Goal: Information Seeking & Learning: Check status

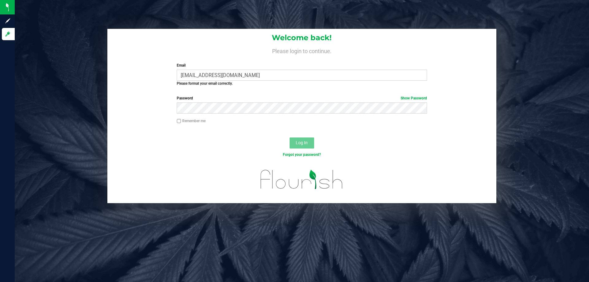
type input "[EMAIL_ADDRESS][DOMAIN_NAME]"
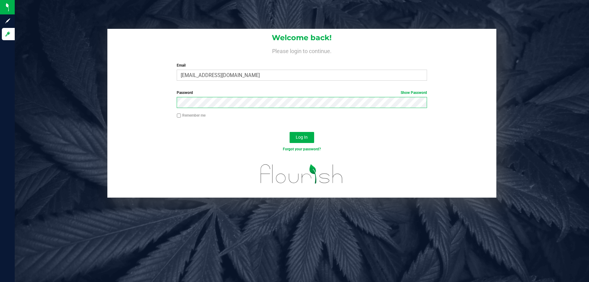
click at [290, 132] on button "Log In" at bounding box center [302, 137] width 25 height 11
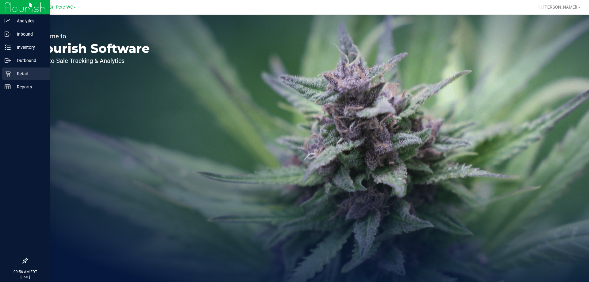
click at [13, 74] on p "Retail" at bounding box center [29, 73] width 37 height 7
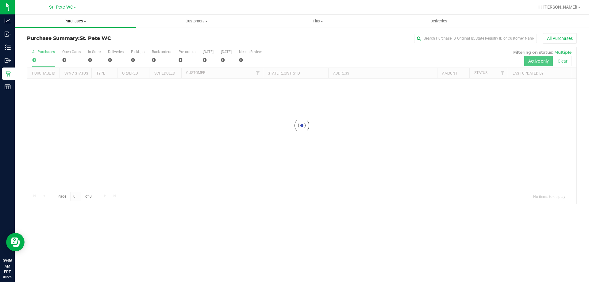
click at [86, 24] on span "Purchases" at bounding box center [75, 21] width 121 height 6
click at [84, 42] on li "Fulfillment" at bounding box center [75, 44] width 121 height 7
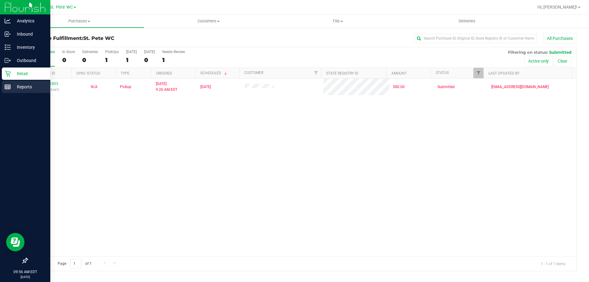
click at [13, 84] on p "Reports" at bounding box center [29, 86] width 37 height 7
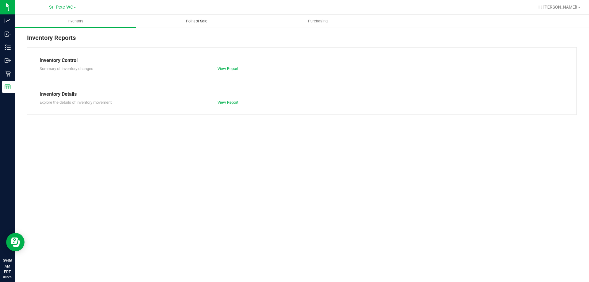
click at [210, 17] on uib-tab-heading "Point of Sale" at bounding box center [196, 21] width 121 height 12
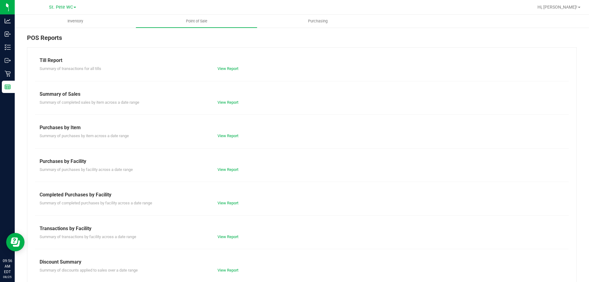
click at [237, 82] on div "Till Report Summary of transactions for all tills View Report Summary of Sales …" at bounding box center [302, 181] width 550 height 269
click at [226, 72] on div "Till Report Summary of transactions for all tills View Report Summary of Sales …" at bounding box center [302, 181] width 550 height 269
click at [226, 70] on link "View Report" at bounding box center [228, 68] width 21 height 5
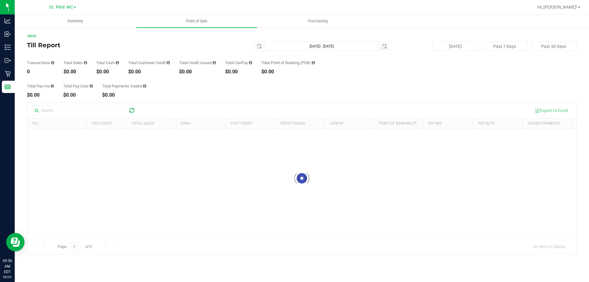
click at [264, 44] on div "[DATE] [DATE] - [DATE] [DATE]" at bounding box center [300, 46] width 188 height 9
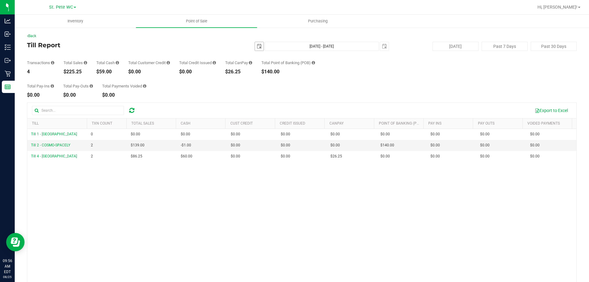
click at [257, 47] on span "select" at bounding box center [259, 46] width 5 height 5
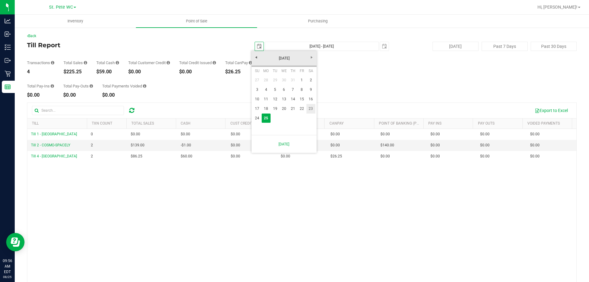
click at [310, 109] on link "23" at bounding box center [311, 109] width 9 height 10
type input "[DATE]"
type input "[DATE] - [DATE]"
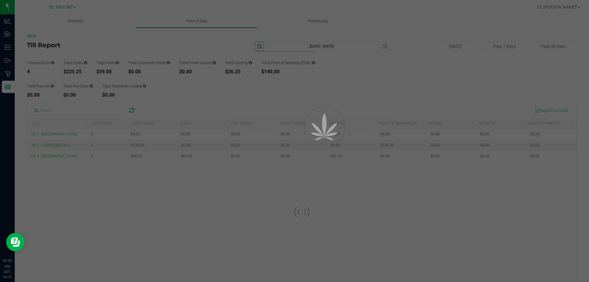
click at [310, 109] on body "Analytics Inbound Inventory Outbound Retail Reports 09:56 AM EDT [DATE] 08/25 S…" at bounding box center [294, 141] width 589 height 282
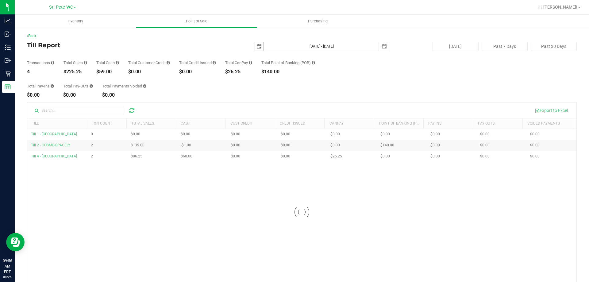
click at [258, 48] on span "select" at bounding box center [259, 46] width 9 height 9
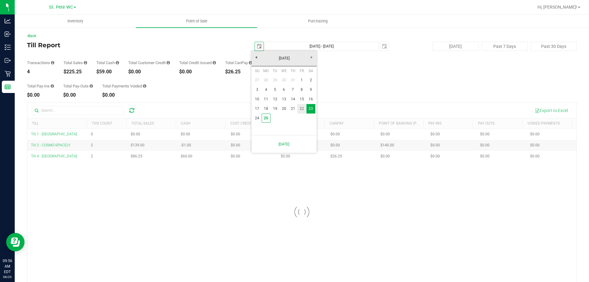
click at [303, 112] on link "22" at bounding box center [301, 109] width 9 height 10
type input "[DATE]"
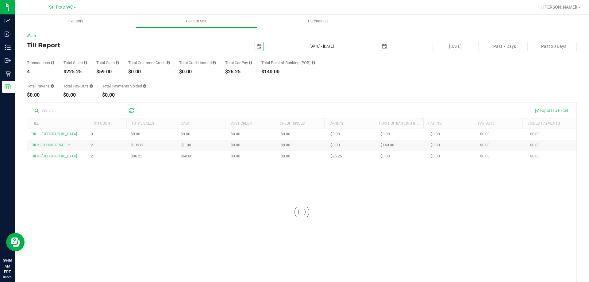
click at [382, 48] on span "select" at bounding box center [384, 46] width 5 height 5
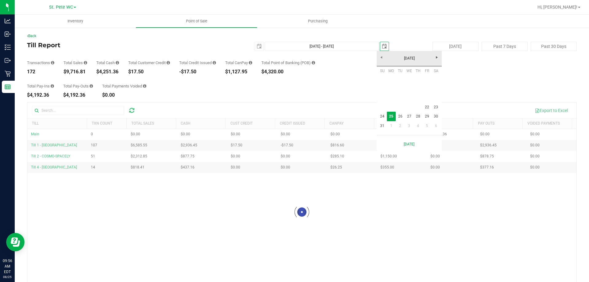
scroll to position [0, 15]
click at [380, 120] on link "24" at bounding box center [382, 117] width 9 height 10
type input "[DATE] - [DATE]"
type input "[DATE]"
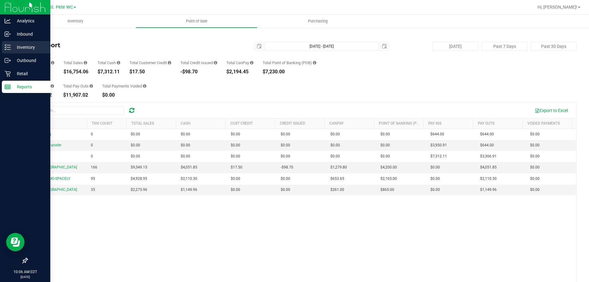
click at [2, 45] on div "Inventory" at bounding box center [26, 47] width 48 height 12
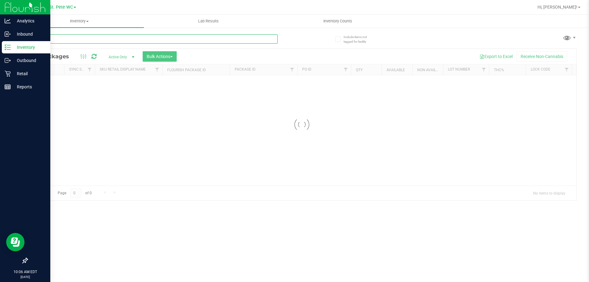
click at [66, 38] on input "text" at bounding box center [152, 38] width 251 height 9
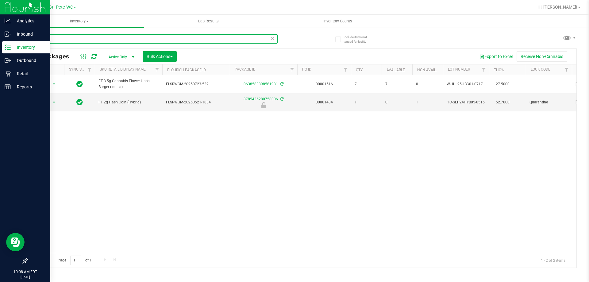
click at [88, 34] on input "hash" at bounding box center [152, 38] width 251 height 9
click at [87, 35] on input "hash" at bounding box center [152, 38] width 251 height 9
click at [87, 36] on input "hash" at bounding box center [152, 38] width 251 height 9
drag, startPoint x: 87, startPoint y: 36, endPoint x: 77, endPoint y: 41, distance: 11.0
click at [77, 41] on input "hash" at bounding box center [152, 38] width 251 height 9
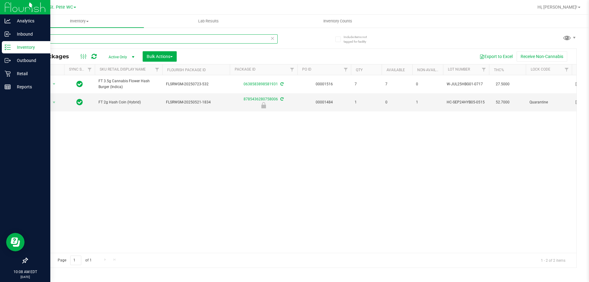
click at [77, 41] on input "hash" at bounding box center [152, 38] width 251 height 9
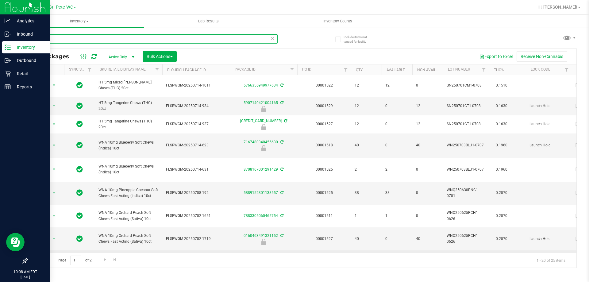
scroll to position [266, 0]
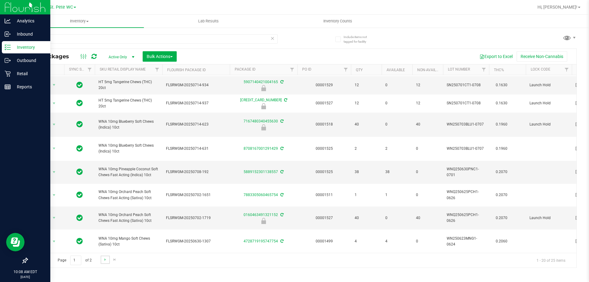
click at [103, 264] on link "Go to the next page" at bounding box center [105, 260] width 9 height 8
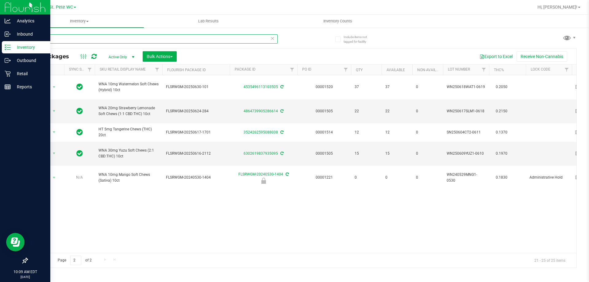
click at [98, 40] on input "chew" at bounding box center [152, 38] width 251 height 9
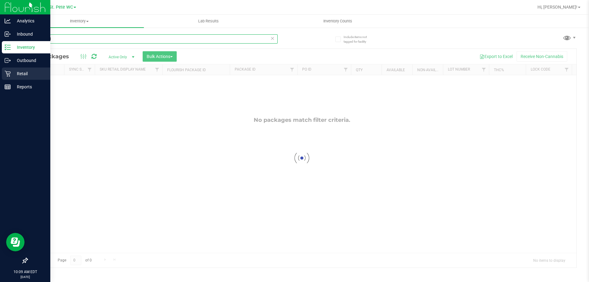
type input "undosed"
click at [10, 76] on icon at bounding box center [8, 74] width 6 height 6
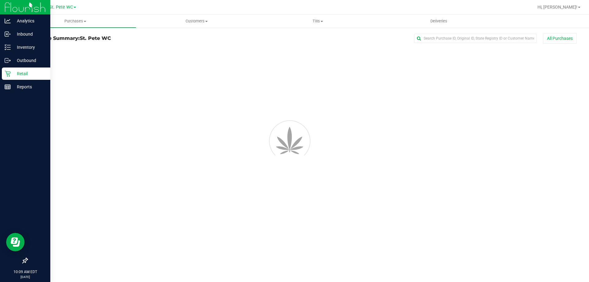
click at [11, 78] on div "Retail" at bounding box center [26, 74] width 48 height 12
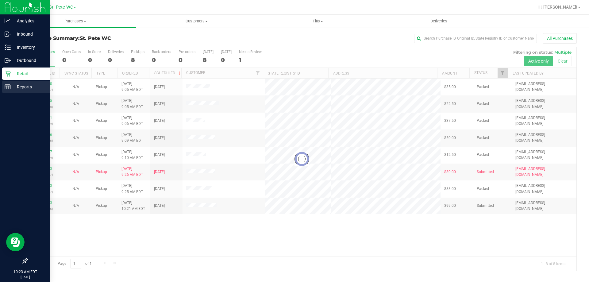
click at [10, 91] on div "Reports" at bounding box center [26, 87] width 48 height 12
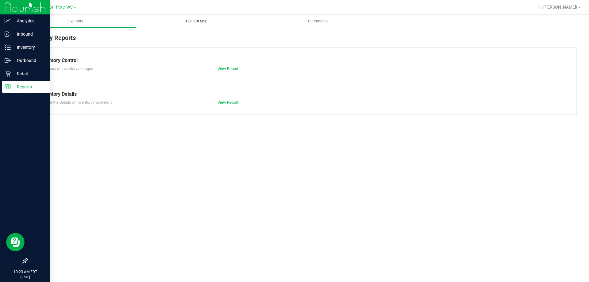
click at [193, 23] on span "Point of Sale" at bounding box center [197, 21] width 38 height 6
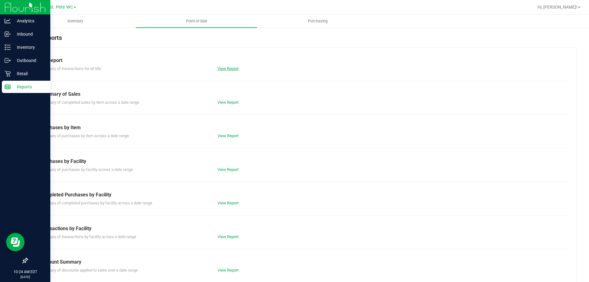
click at [229, 69] on link "View Report" at bounding box center [228, 68] width 21 height 5
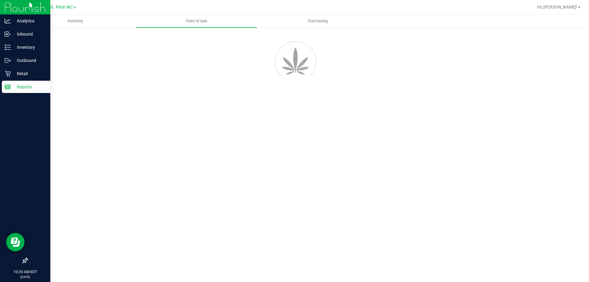
click at [373, 155] on div "Inventory Point of Sale Purchasing" at bounding box center [302, 148] width 574 height 267
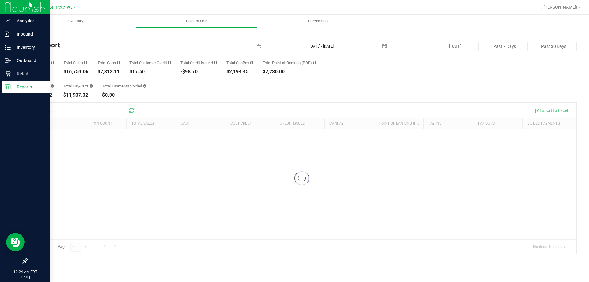
click at [263, 48] on span "[DATE]" at bounding box center [259, 46] width 9 height 9
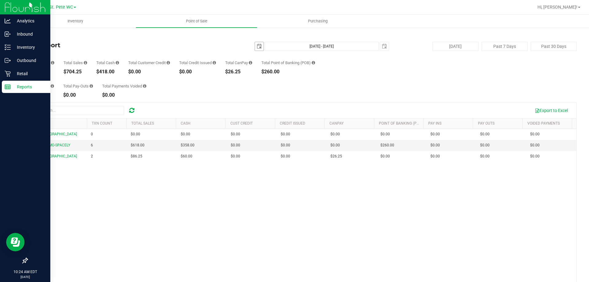
click at [258, 47] on span "select" at bounding box center [259, 46] width 9 height 9
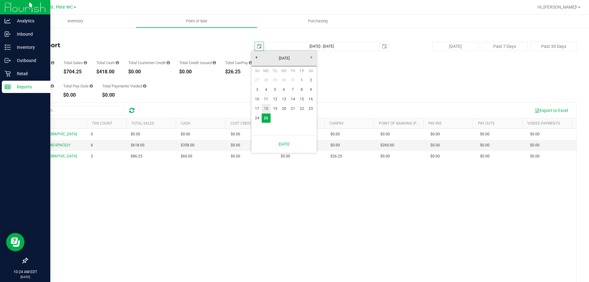
click at [263, 108] on link "18" at bounding box center [266, 109] width 9 height 10
type input "[DATE]"
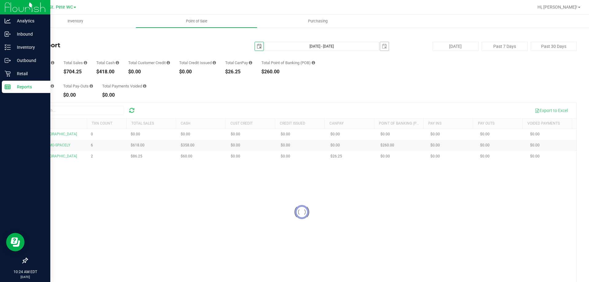
click at [380, 44] on span "select" at bounding box center [384, 46] width 9 height 9
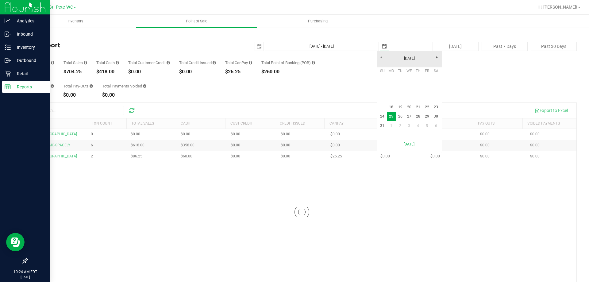
scroll to position [0, 15]
click at [380, 118] on link "24" at bounding box center [382, 117] width 9 height 10
type input "[DATE] - [DATE]"
type input "[DATE]"
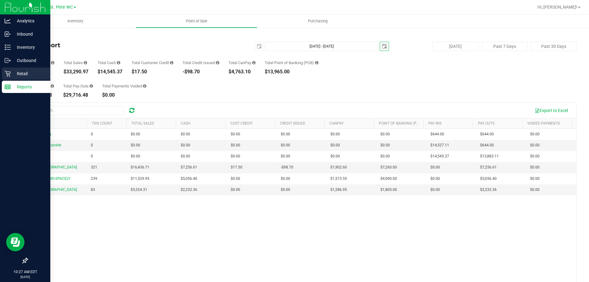
click at [10, 76] on icon at bounding box center [8, 74] width 6 height 6
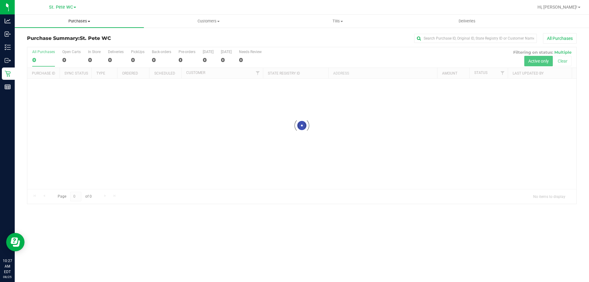
click at [65, 22] on span "Purchases" at bounding box center [79, 21] width 129 height 6
click at [56, 43] on li "Fulfillment" at bounding box center [79, 44] width 129 height 7
